Goal: Navigation & Orientation: Go to known website

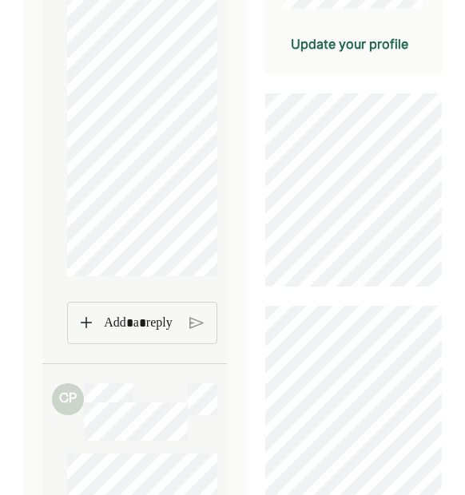
scroll to position [414, 0]
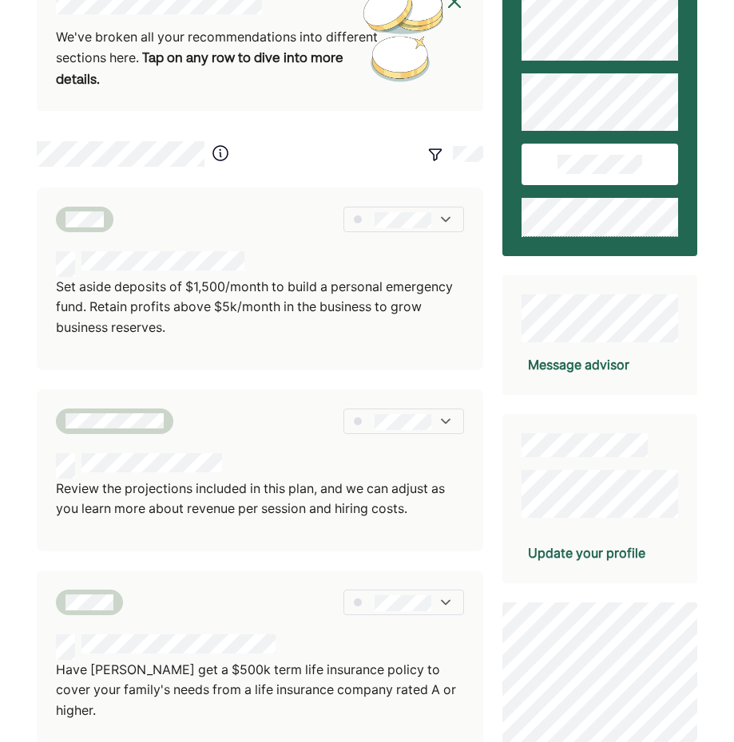
scroll to position [45, 0]
